Goal: Information Seeking & Learning: Learn about a topic

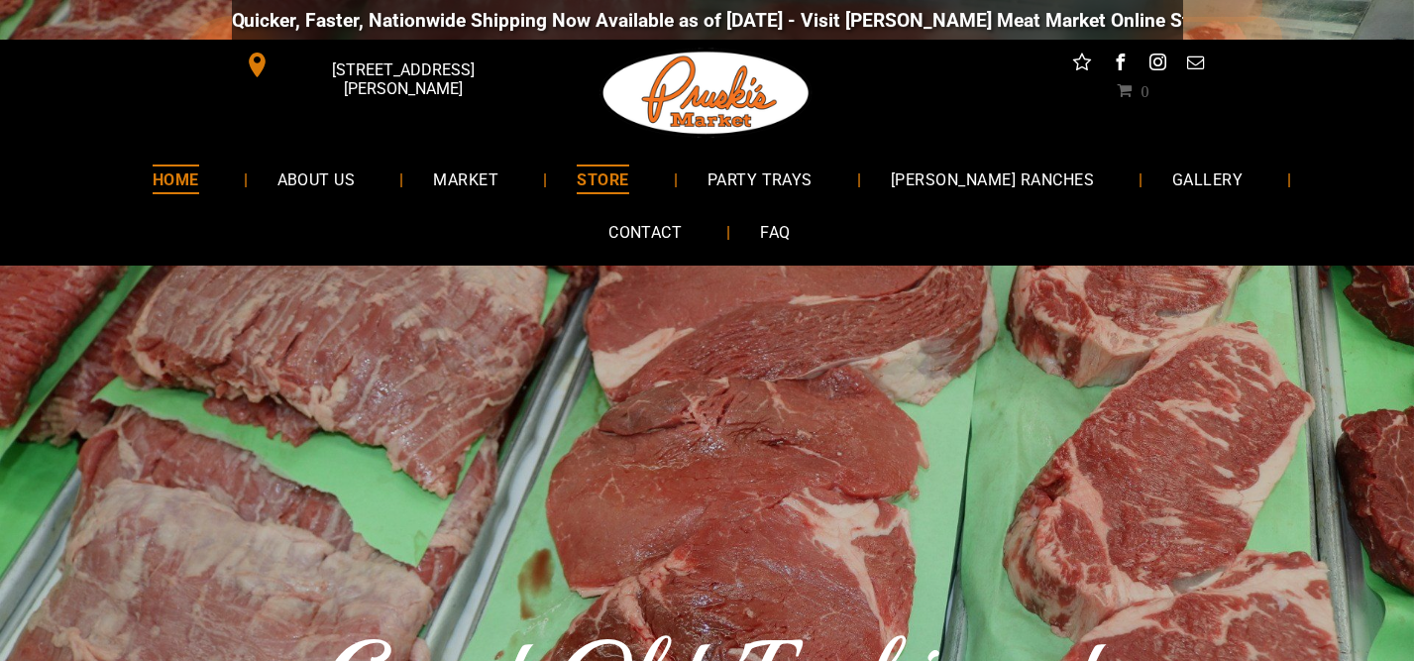
click at [577, 185] on span "STORE" at bounding box center [603, 179] width 52 height 29
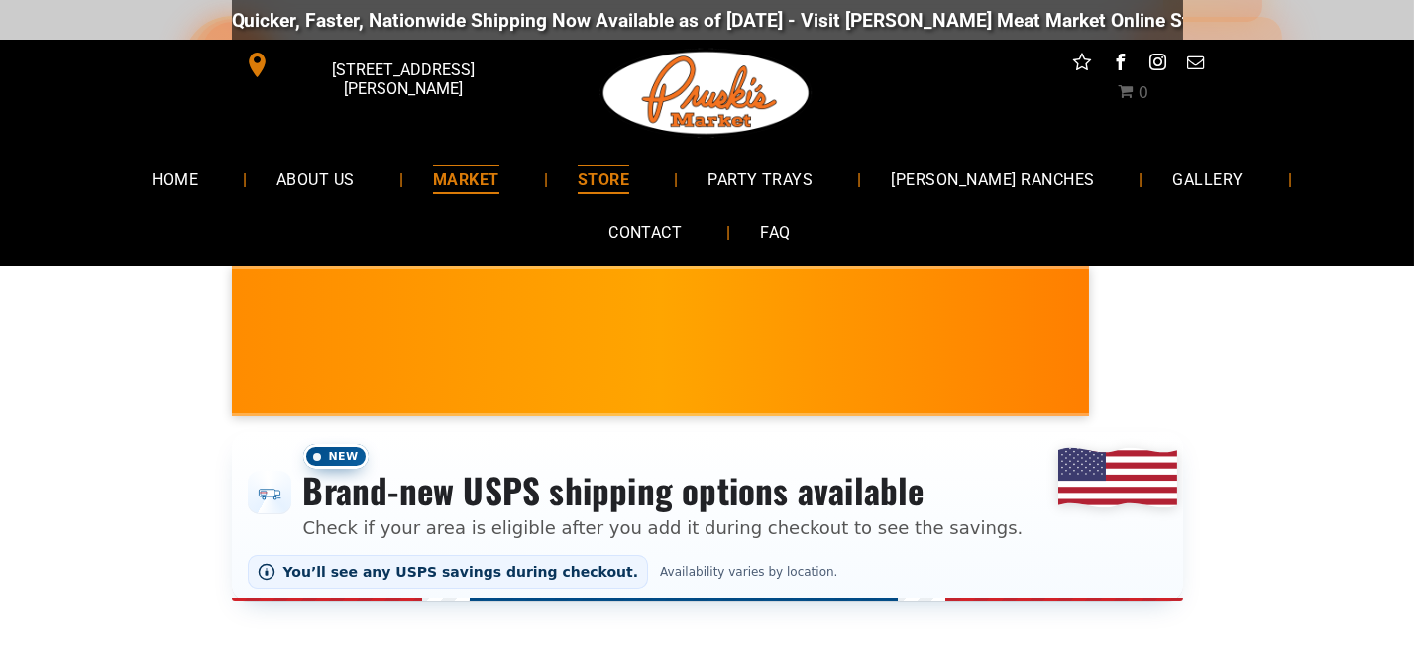
click at [435, 182] on span "MARKET" at bounding box center [466, 179] width 66 height 29
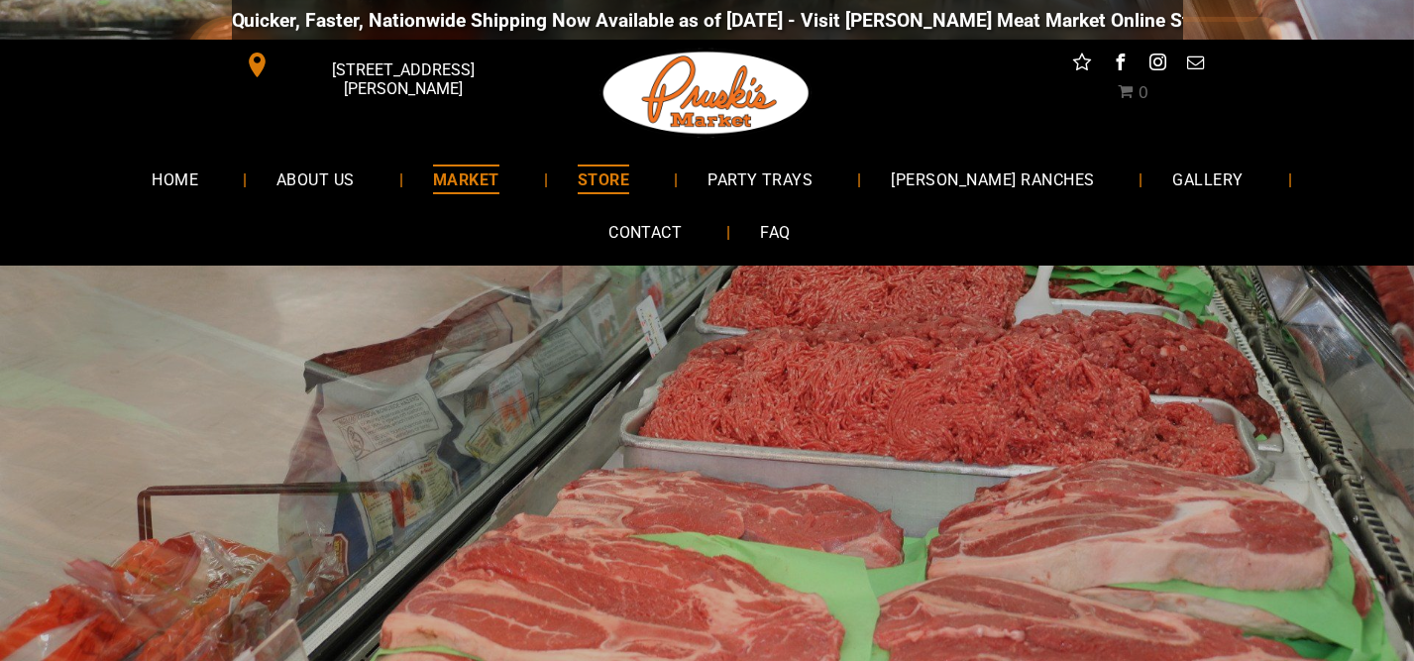
click at [578, 175] on span "STORE" at bounding box center [604, 179] width 52 height 29
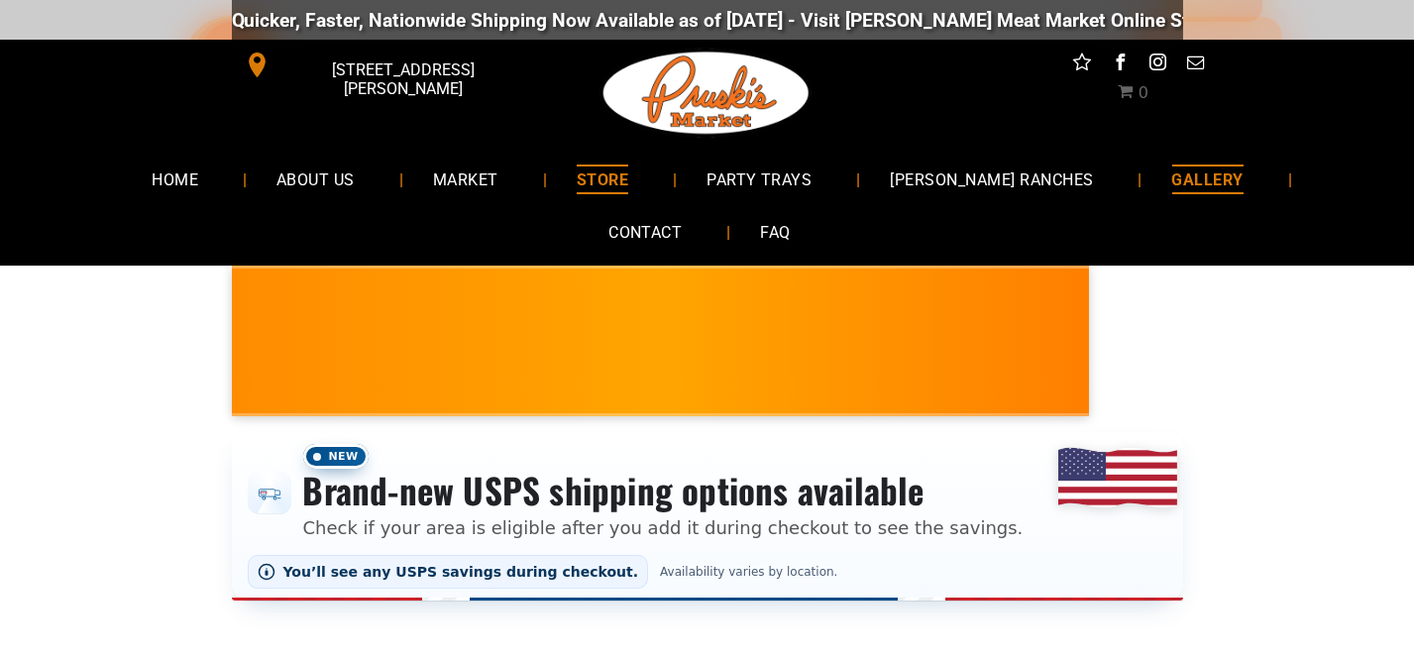
click at [1173, 181] on span "GALLERY" at bounding box center [1208, 179] width 71 height 29
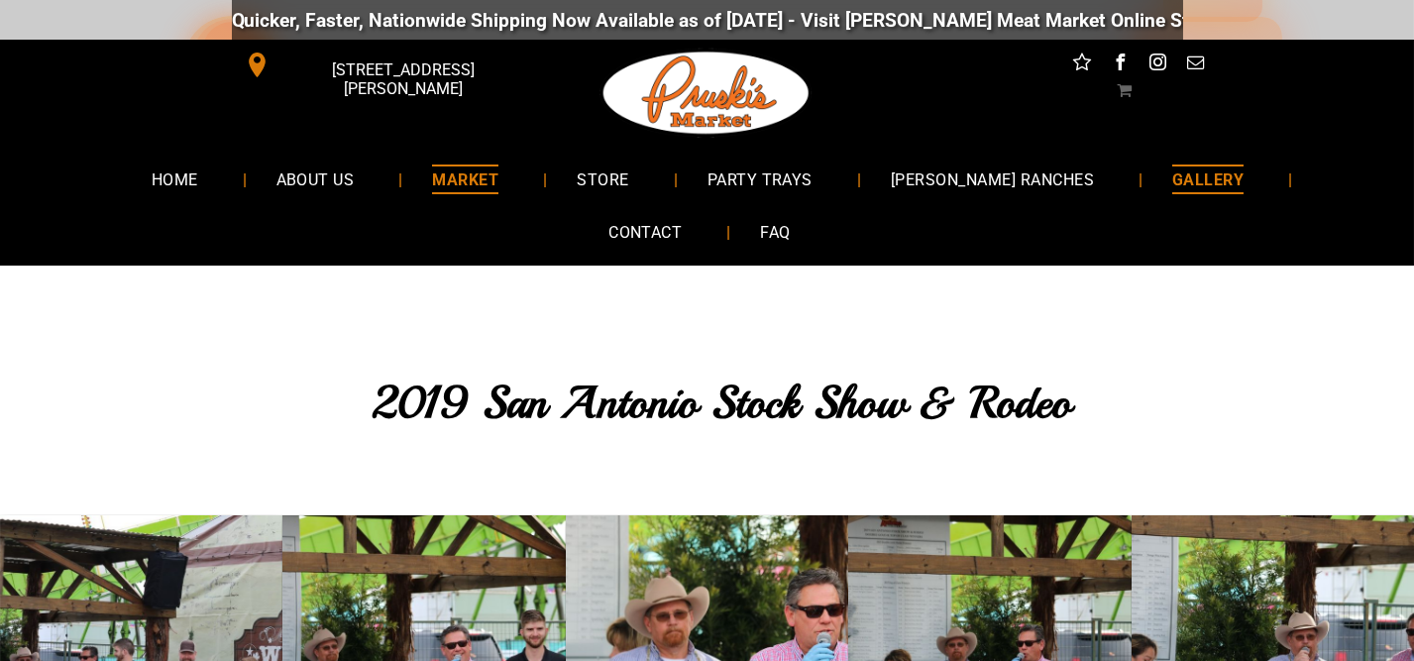
click at [436, 172] on span "MARKET" at bounding box center [465, 179] width 66 height 29
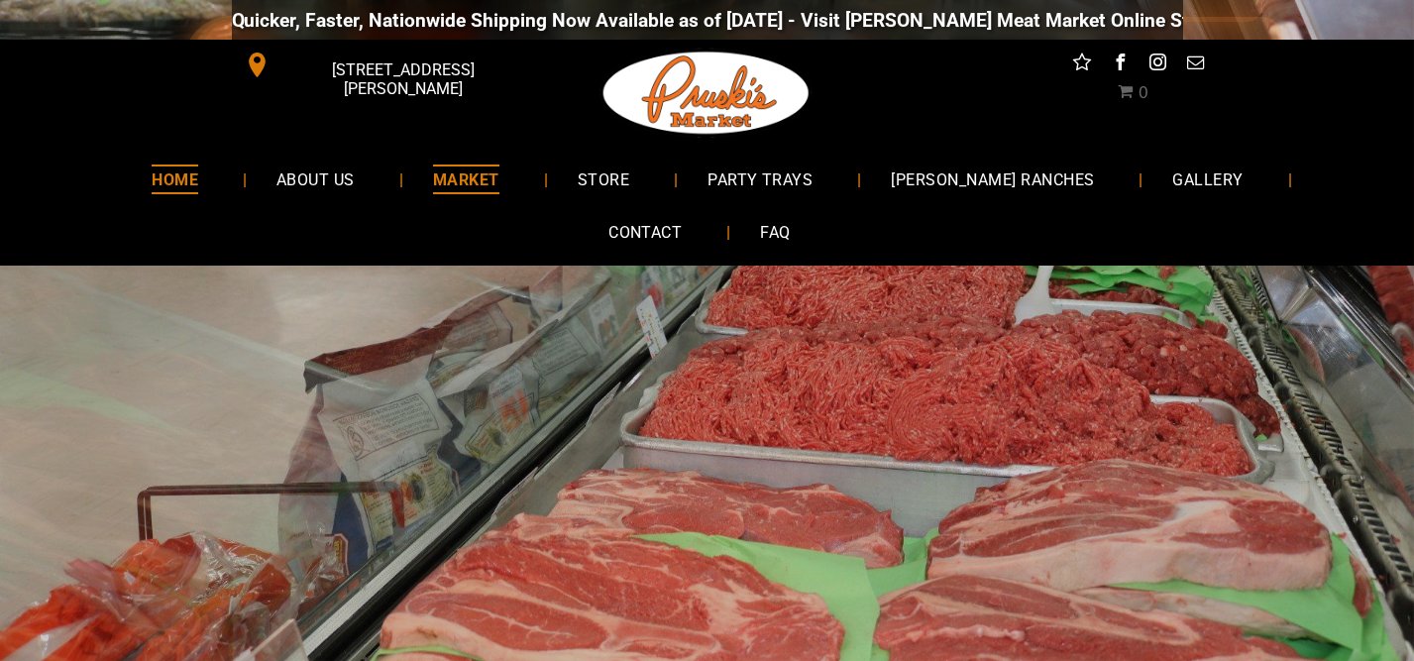
click at [152, 169] on span "HOME" at bounding box center [175, 179] width 47 height 29
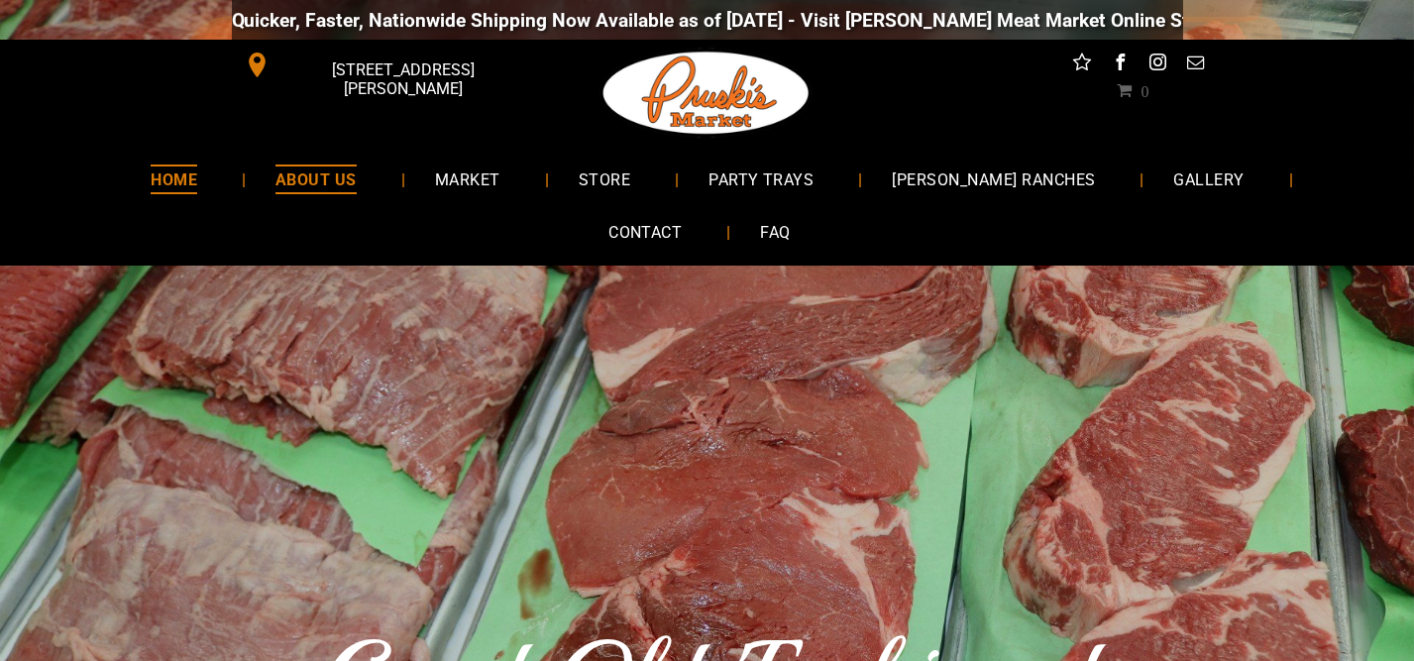
click at [282, 190] on span "ABOUT US" at bounding box center [316, 179] width 81 height 29
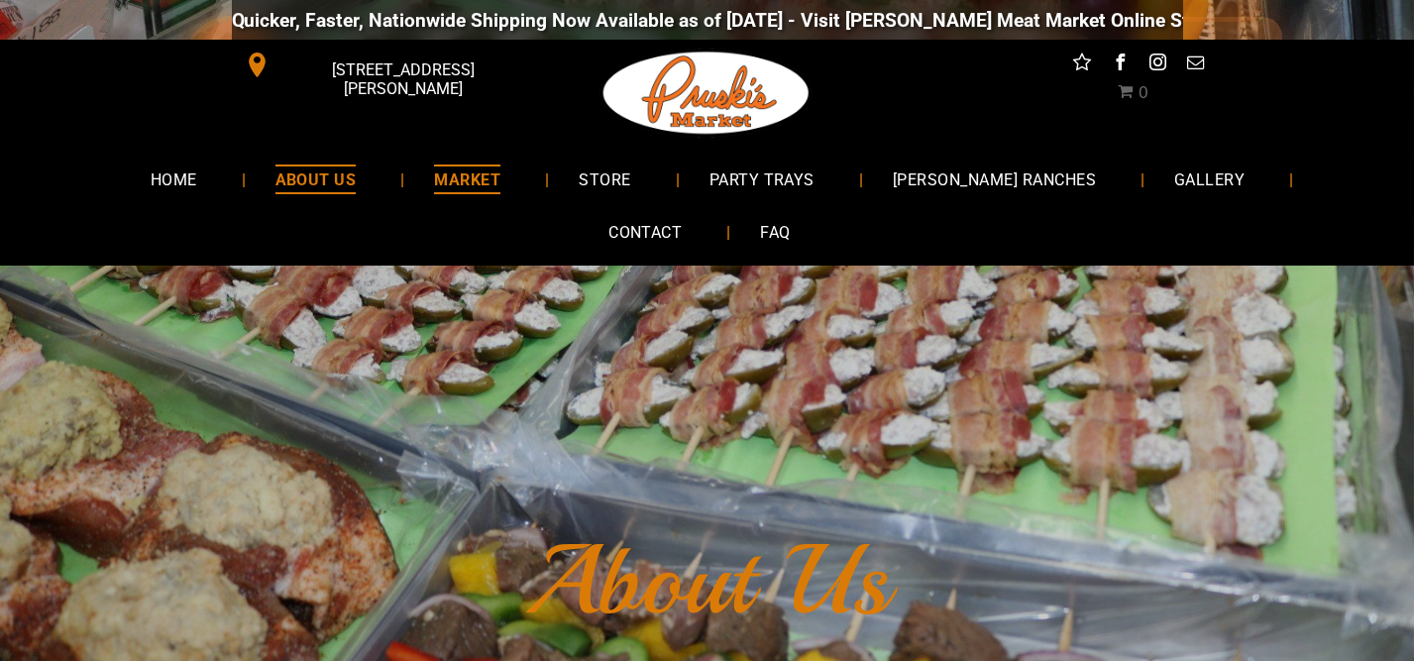
click at [434, 177] on span "MARKET" at bounding box center [467, 179] width 66 height 29
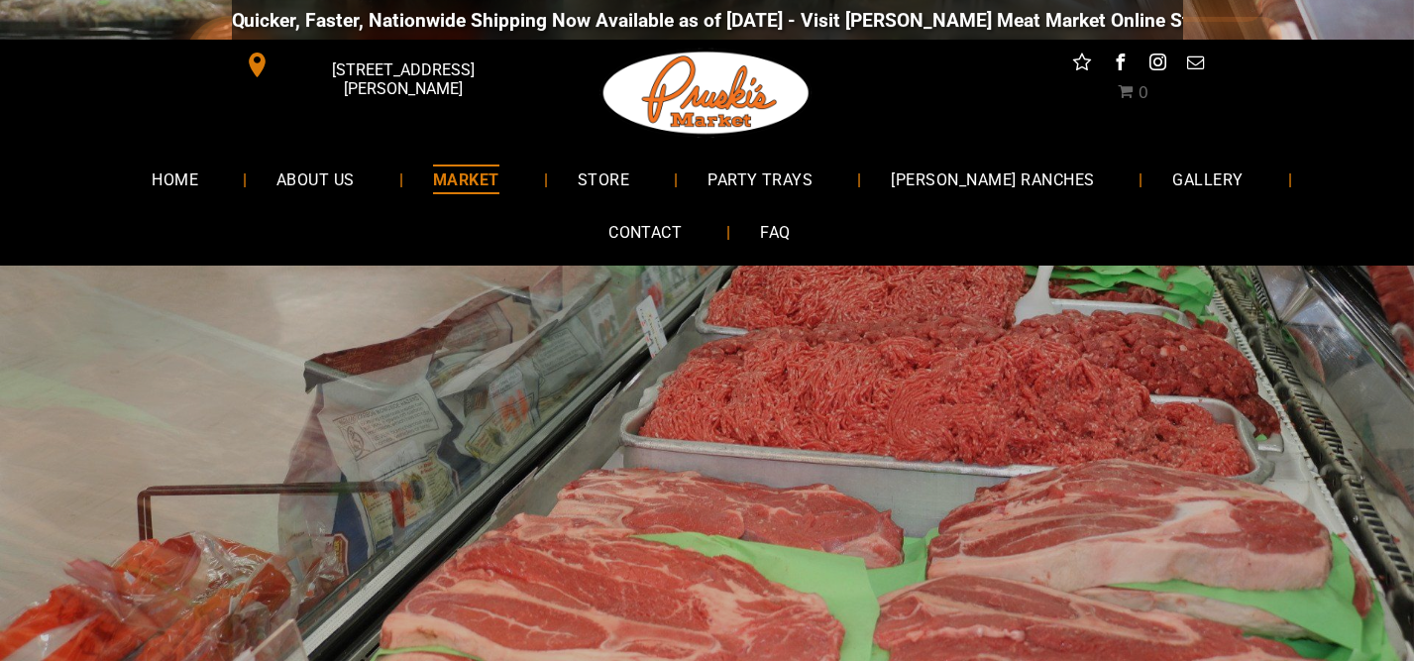
click at [437, 176] on span "MARKET" at bounding box center [466, 179] width 66 height 29
click at [578, 190] on span "STORE" at bounding box center [604, 179] width 52 height 29
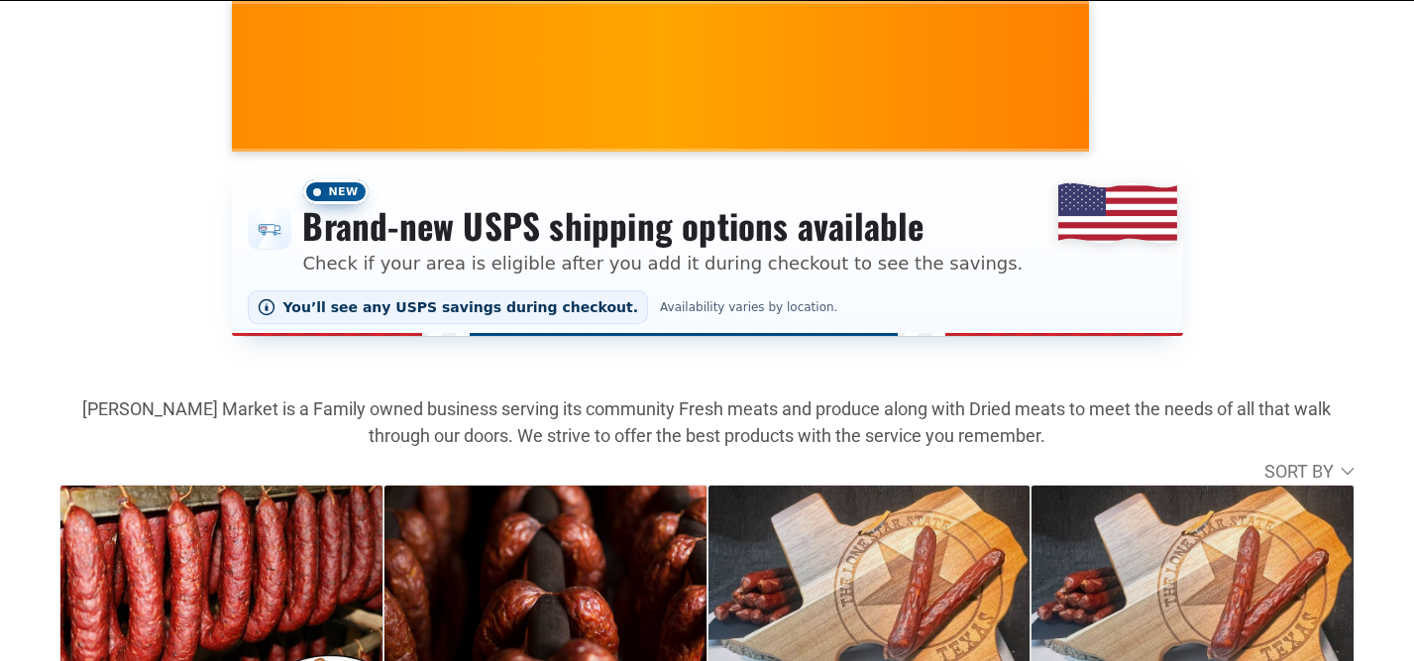
scroll to position [263, 0]
